Goal: Transaction & Acquisition: Book appointment/travel/reservation

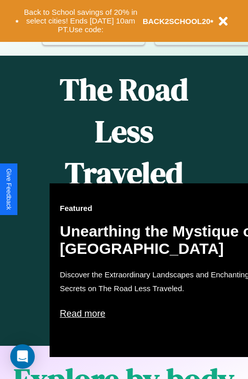
scroll to position [417, 0]
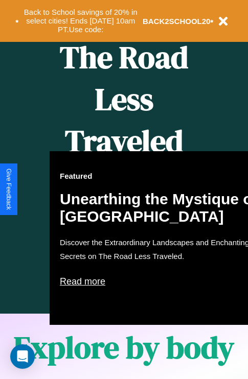
click at [124, 190] on div "Featured Unearthing the Mystique of [GEOGRAPHIC_DATA] Discover the Extraordinar…" at bounding box center [162, 238] width 225 height 174
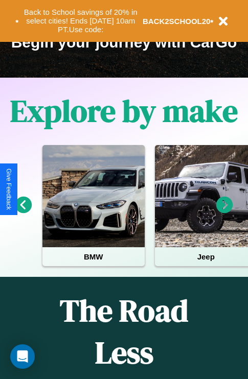
scroll to position [157, 0]
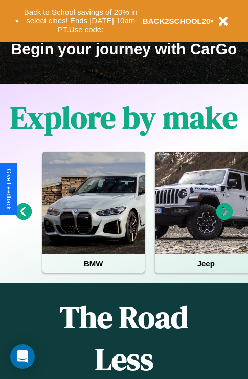
click at [224, 219] on icon at bounding box center [224, 211] width 17 height 17
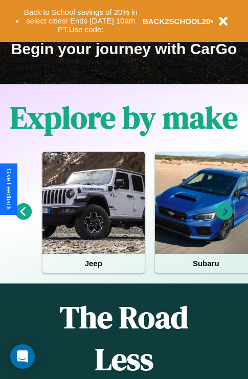
click at [224, 219] on icon at bounding box center [224, 211] width 17 height 17
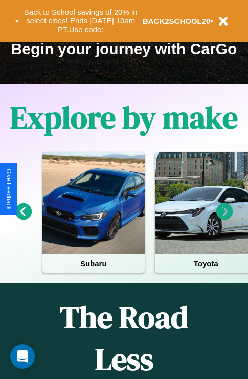
click at [224, 219] on icon at bounding box center [224, 211] width 17 height 17
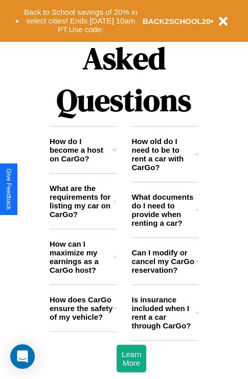
scroll to position [1238, 0]
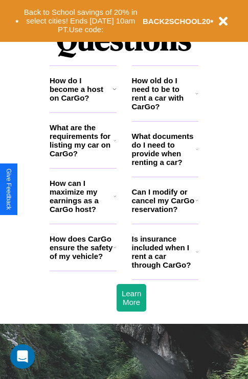
click at [83, 102] on h3 "How do I become a host on CarGo?" at bounding box center [81, 89] width 63 height 26
click at [164, 268] on h3 "Is insurance included when I rent a car through CarGo?" at bounding box center [164, 251] width 64 height 35
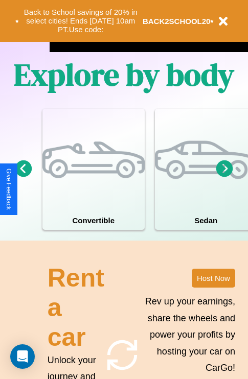
scroll to position [656, 0]
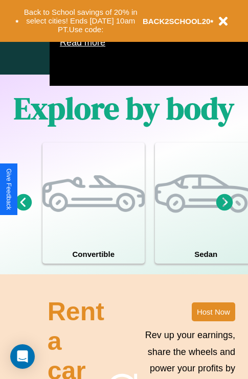
click at [224, 210] on icon at bounding box center [224, 202] width 17 height 17
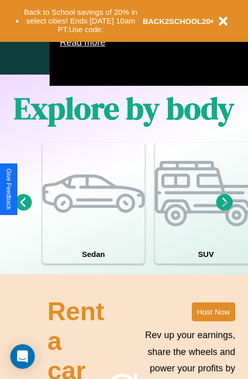
click at [224, 210] on icon at bounding box center [224, 202] width 17 height 17
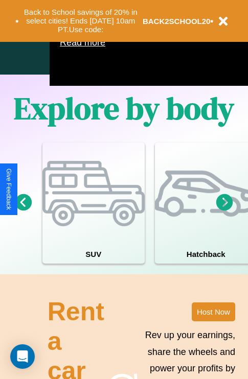
click at [224, 210] on icon at bounding box center [224, 202] width 17 height 17
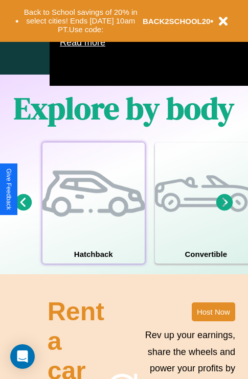
click at [93, 218] on div at bounding box center [93, 194] width 102 height 102
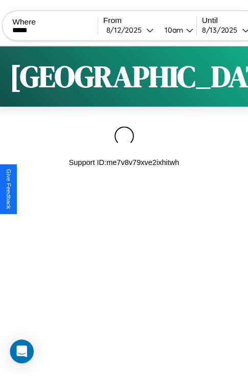
scroll to position [0, 87]
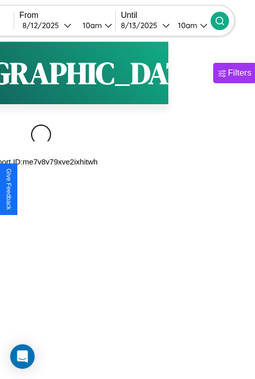
type input "*****"
click at [225, 20] on icon at bounding box center [220, 21] width 10 height 10
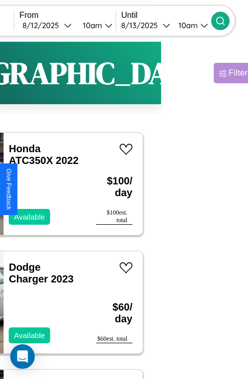
click at [228, 73] on div "Filters" at bounding box center [239, 73] width 23 height 10
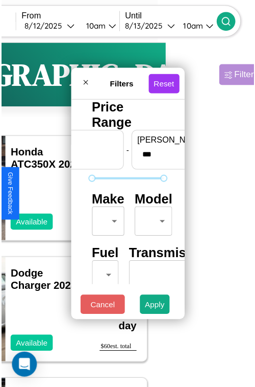
scroll to position [30, 0]
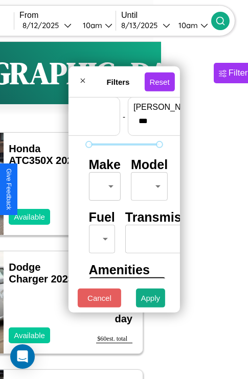
click at [103, 184] on body "CarGo Where ***** From [DATE] 10am Until [DATE] 10am Become a Host Login Sign U…" at bounding box center [37, 210] width 248 height 421
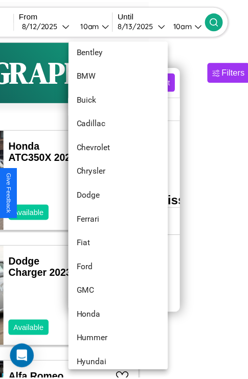
scroll to position [142, 0]
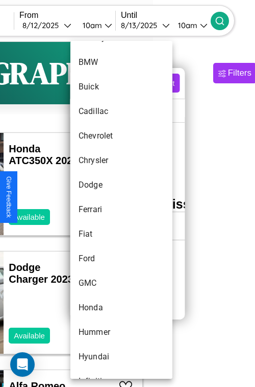
click at [102, 209] on li "Ferrari" at bounding box center [121, 209] width 102 height 25
type input "*******"
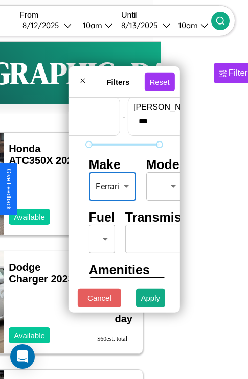
scroll to position [83, 32]
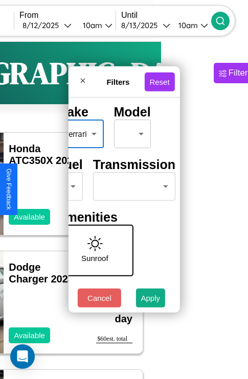
click at [132, 184] on body "CarGo Where ***** From [DATE] 10am Until [DATE] 10am Become a Host Login Sign U…" at bounding box center [37, 210] width 248 height 421
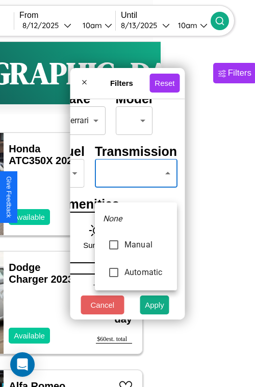
type input "*********"
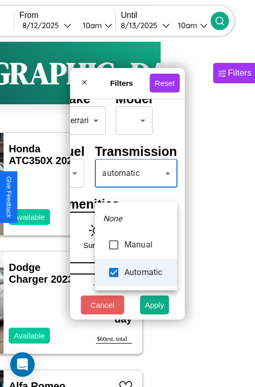
click at [136, 188] on div at bounding box center [127, 193] width 255 height 387
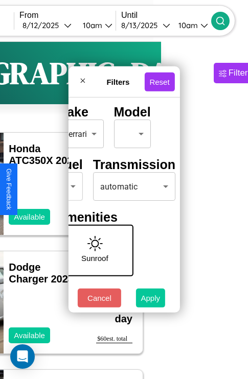
click at [151, 300] on button "Apply" at bounding box center [151, 298] width 30 height 19
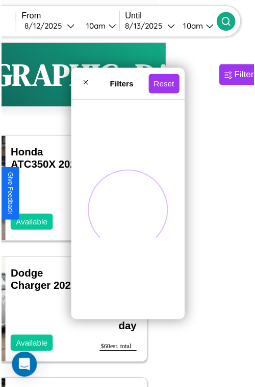
scroll to position [0, 0]
